Goal: Task Accomplishment & Management: Use online tool/utility

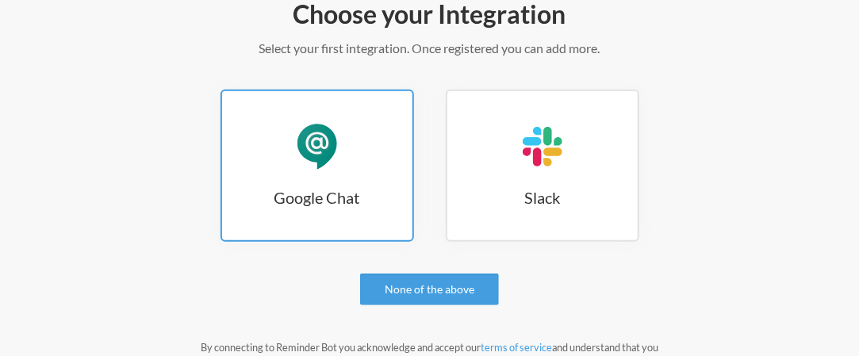
scroll to position [238, 0]
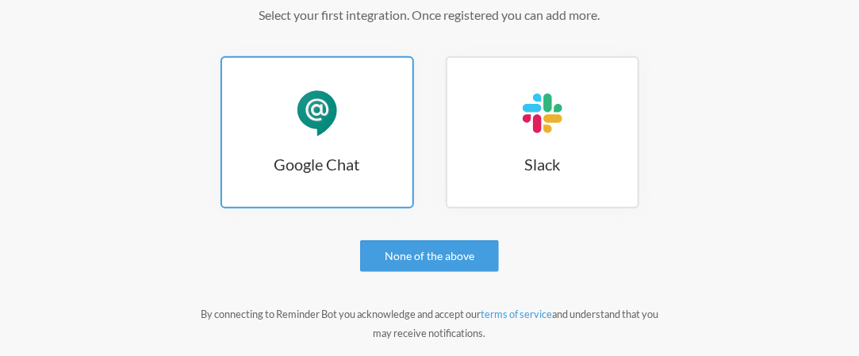
click at [327, 159] on h3 "Google Chat" at bounding box center [317, 164] width 190 height 22
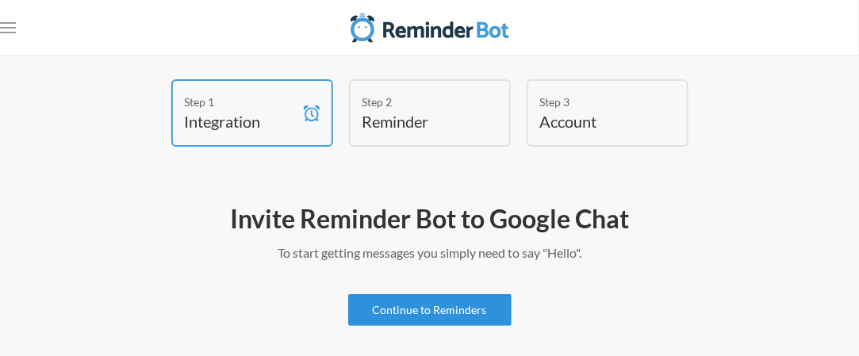
click at [461, 299] on link "Continue to Reminders" at bounding box center [429, 310] width 163 height 32
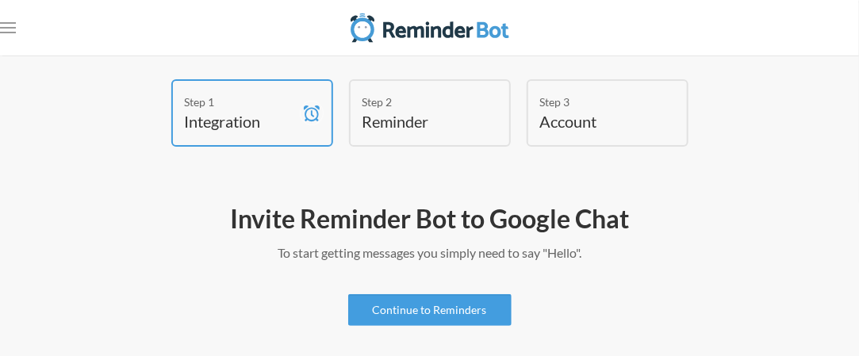
click at [460, 130] on h4 "Reminder" at bounding box center [417, 121] width 111 height 22
click at [459, 120] on h4 "Reminder" at bounding box center [417, 121] width 111 height 22
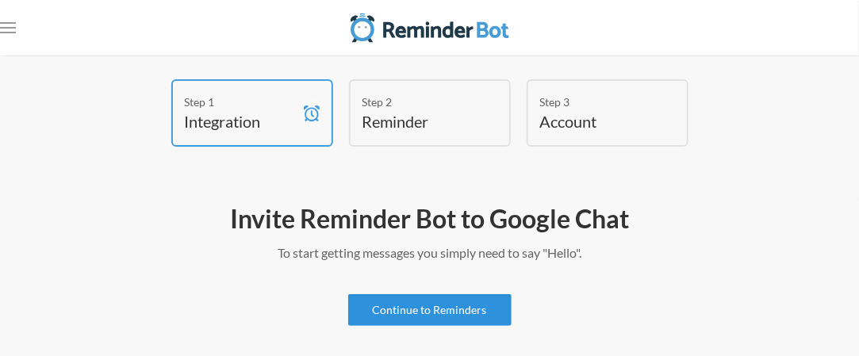
click at [430, 321] on link "Continue to Reminders" at bounding box center [429, 310] width 163 height 32
